Goal: Check status

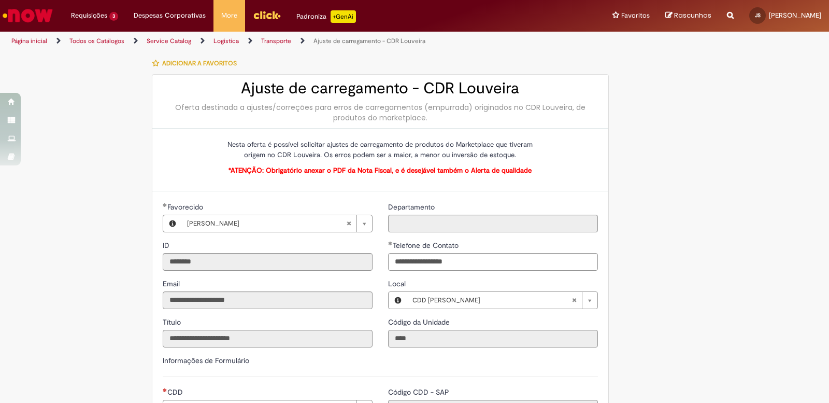
type input "**********"
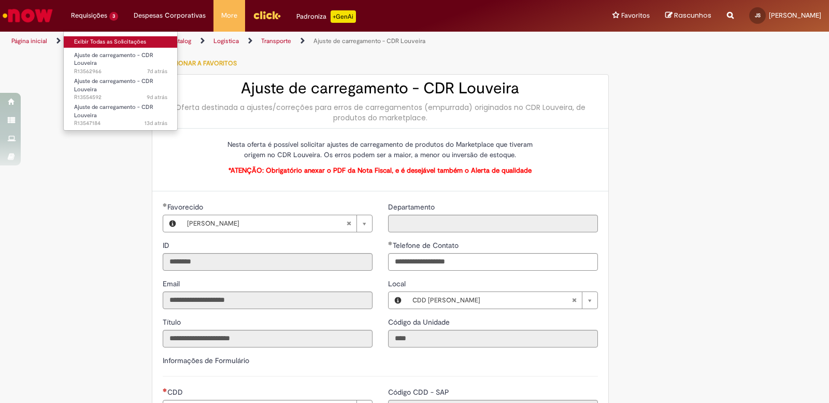
click at [103, 39] on link "Exibir Todas as Solicitações" at bounding box center [121, 41] width 114 height 11
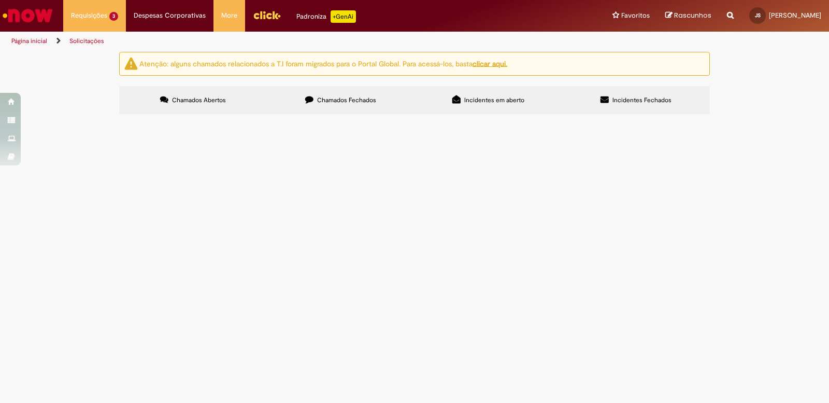
click at [485, 101] on span "Incidentes em aberto" at bounding box center [494, 100] width 60 height 8
click at [373, 94] on label "Chamados Fechados" at bounding box center [341, 100] width 148 height 28
click at [0, 0] on span "Erro de carregamento INVERSÃO SODA LIMONADA PET 600 - Sobrou 11cxs SODA LIMONAD…" at bounding box center [0, 0] width 0 height 0
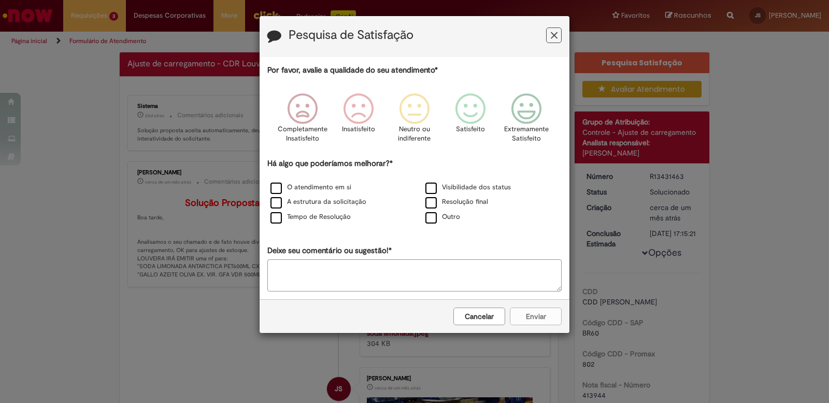
click at [558, 33] on button "Feedback" at bounding box center [554, 35] width 16 height 16
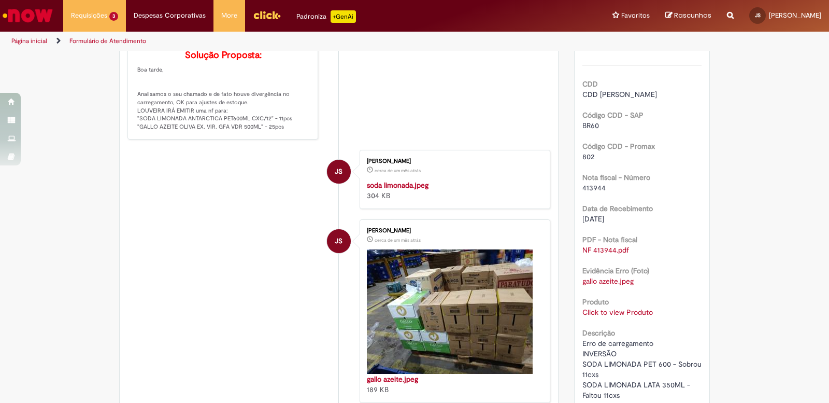
scroll to position [311, 0]
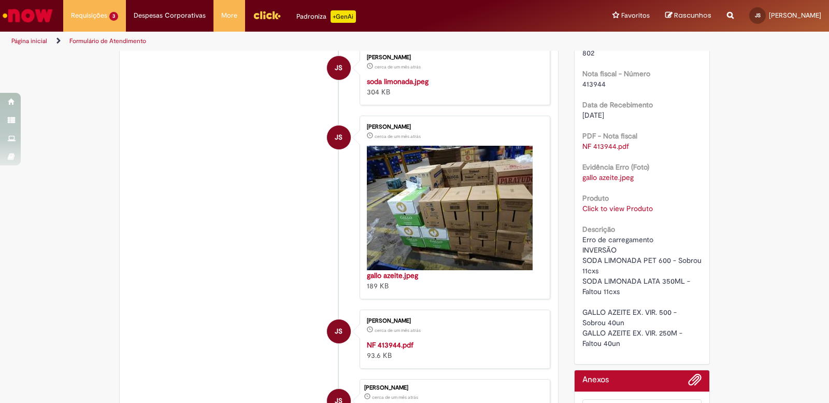
click at [597, 213] on link "Click to view Produto" at bounding box center [617, 208] width 70 height 9
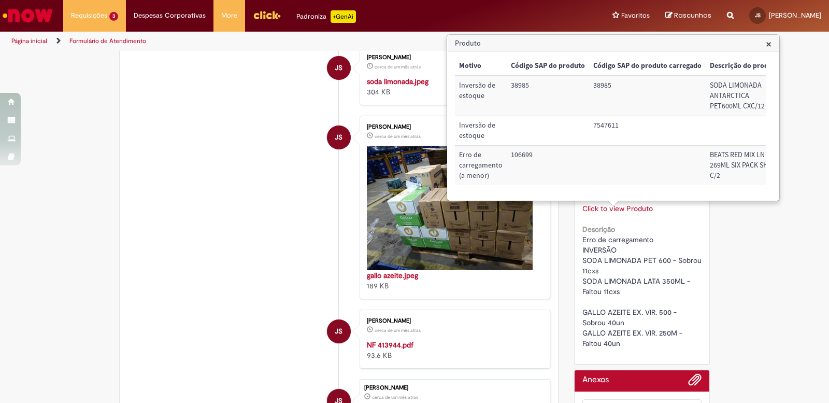
click at [389, 76] on img "Histórico de tíquete" at bounding box center [453, 76] width 173 height 0
click at [773, 45] on h3 "Produto" at bounding box center [613, 43] width 331 height 17
click at [769, 43] on span "×" at bounding box center [769, 44] width 6 height 14
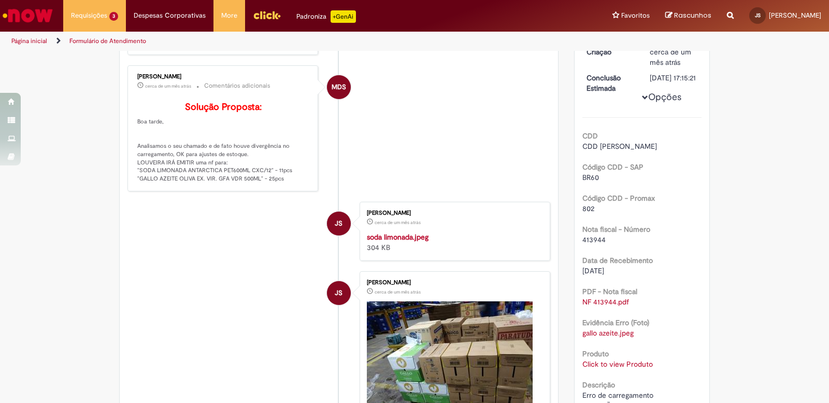
scroll to position [363, 0]
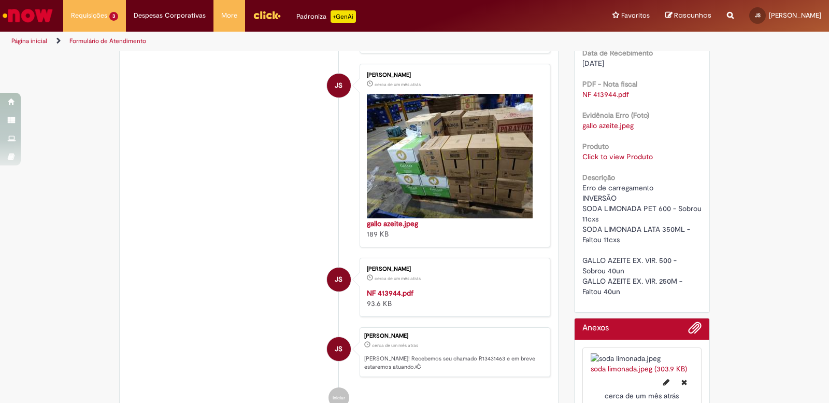
click at [606, 161] on link "Click to view Produto" at bounding box center [617, 156] width 70 height 9
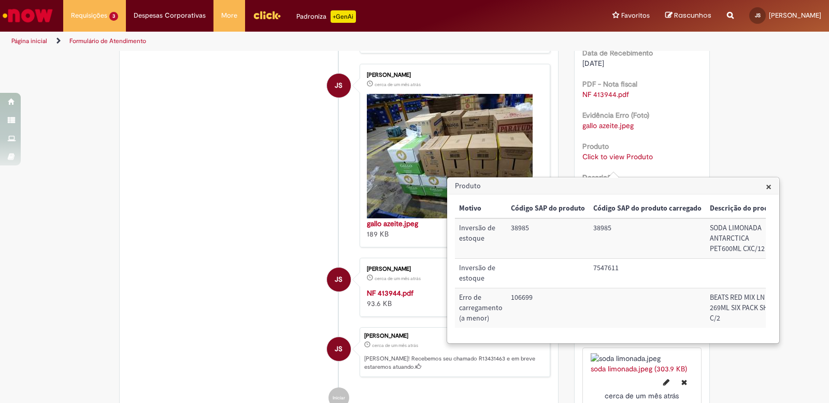
drag, startPoint x: 491, startPoint y: 346, endPoint x: 570, endPoint y: 336, distance: 79.8
click at [570, 336] on div "Motivo Código SAP do produto Código SAP do produto carregado Descrição do produ…" at bounding box center [610, 268] width 311 height 139
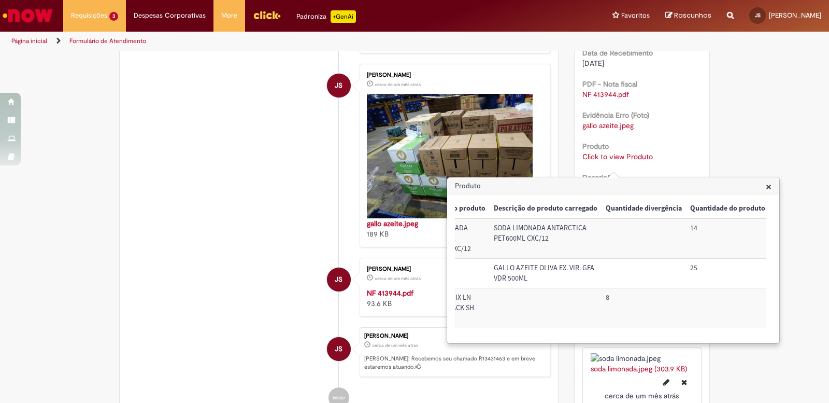
scroll to position [0, 277]
click at [706, 167] on div "Pesquisa Satisfação Avaliar Atendimento Detalhes do tíquete Grupo de Atribuição…" at bounding box center [642, 54] width 152 height 731
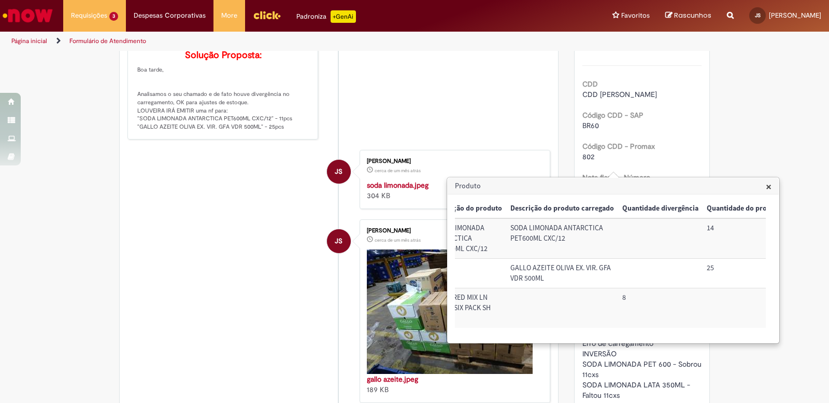
click at [223, 180] on li "JS [PERSON_NAME] cerca de um mês atrás cerca de um mês atrás soda limonada.jpeg…" at bounding box center [338, 179] width 423 height 59
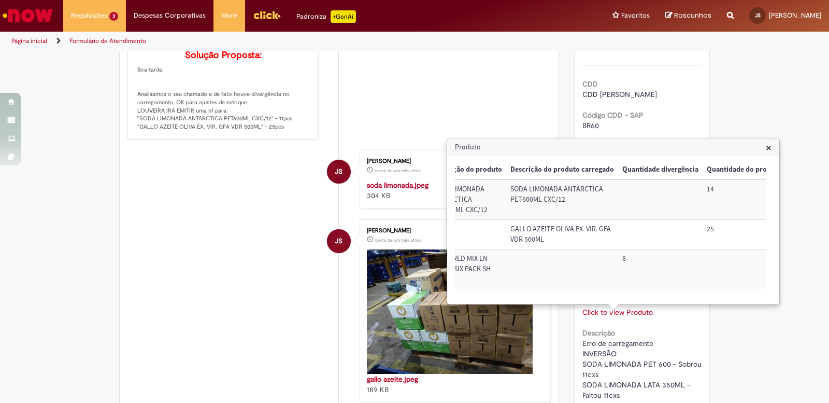
drag, startPoint x: 621, startPoint y: 307, endPoint x: 639, endPoint y: 308, distance: 18.2
click at [639, 304] on div "× Motivo Código SAP do produto Código SAP do produto carregado Descrição do pro…" at bounding box center [613, 229] width 331 height 148
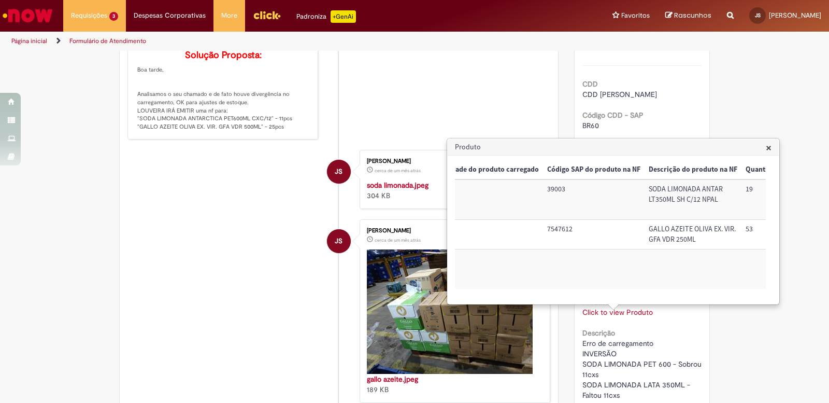
scroll to position [0, 569]
click at [754, 76] on div "Verificar Código de Barras Aguardando Aprovação Aguardando atendimento Em andam…" at bounding box center [414, 221] width 829 height 753
click at [770, 148] on span "×" at bounding box center [769, 147] width 6 height 14
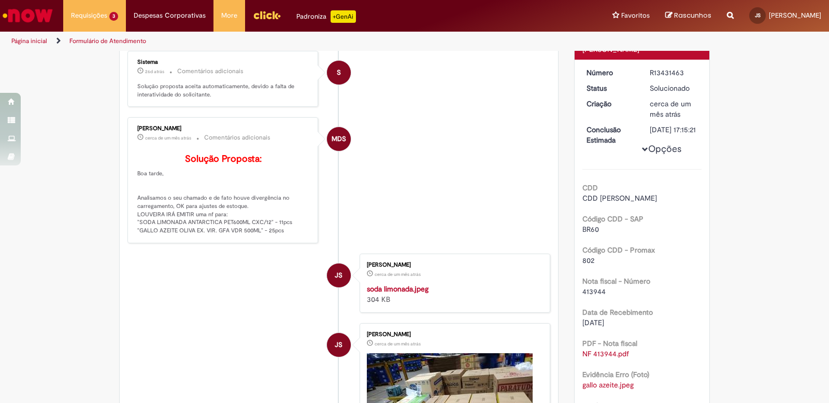
scroll to position [207, 0]
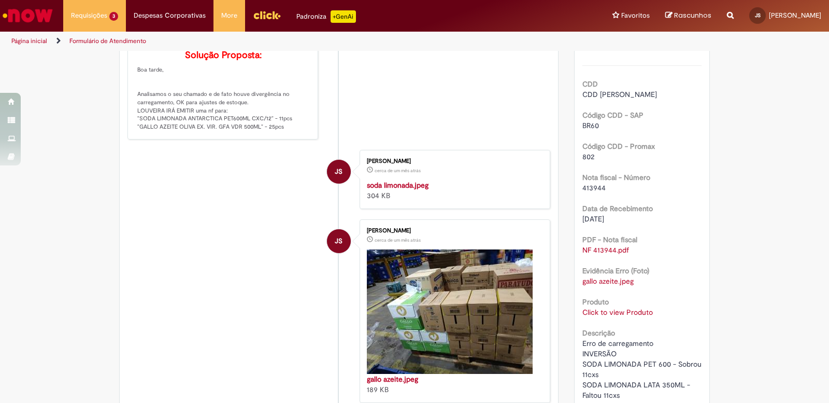
click at [590, 317] on link "Click to view Produto" at bounding box center [617, 311] width 70 height 9
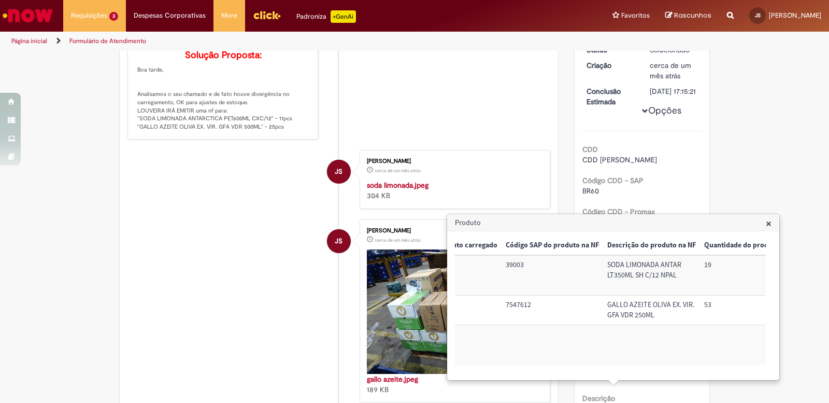
scroll to position [0, 624]
click at [777, 122] on div "Verificar Código de Barras Aguardando Aprovação Aguardando atendimento Em andam…" at bounding box center [414, 243] width 829 height 796
click at [770, 224] on span "×" at bounding box center [769, 223] width 6 height 14
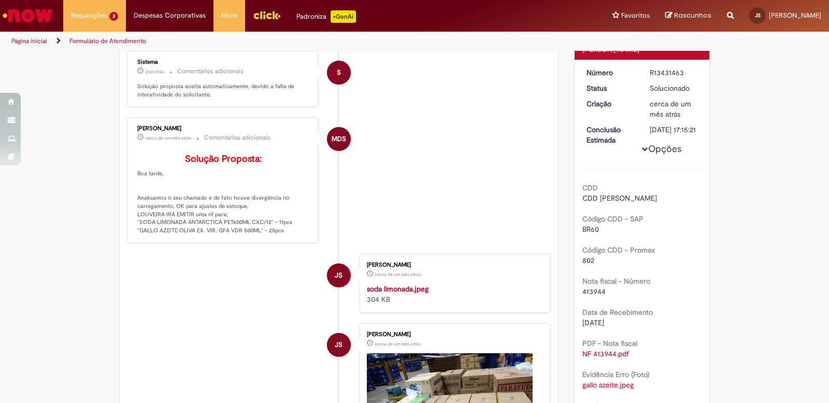
scroll to position [52, 0]
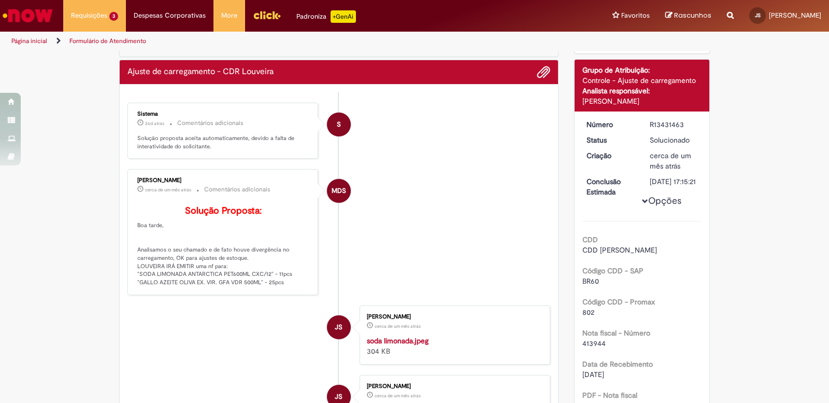
click at [663, 122] on div "R13431463" at bounding box center [674, 124] width 48 height 10
copy div "R13431463"
